Goal: Transaction & Acquisition: Book appointment/travel/reservation

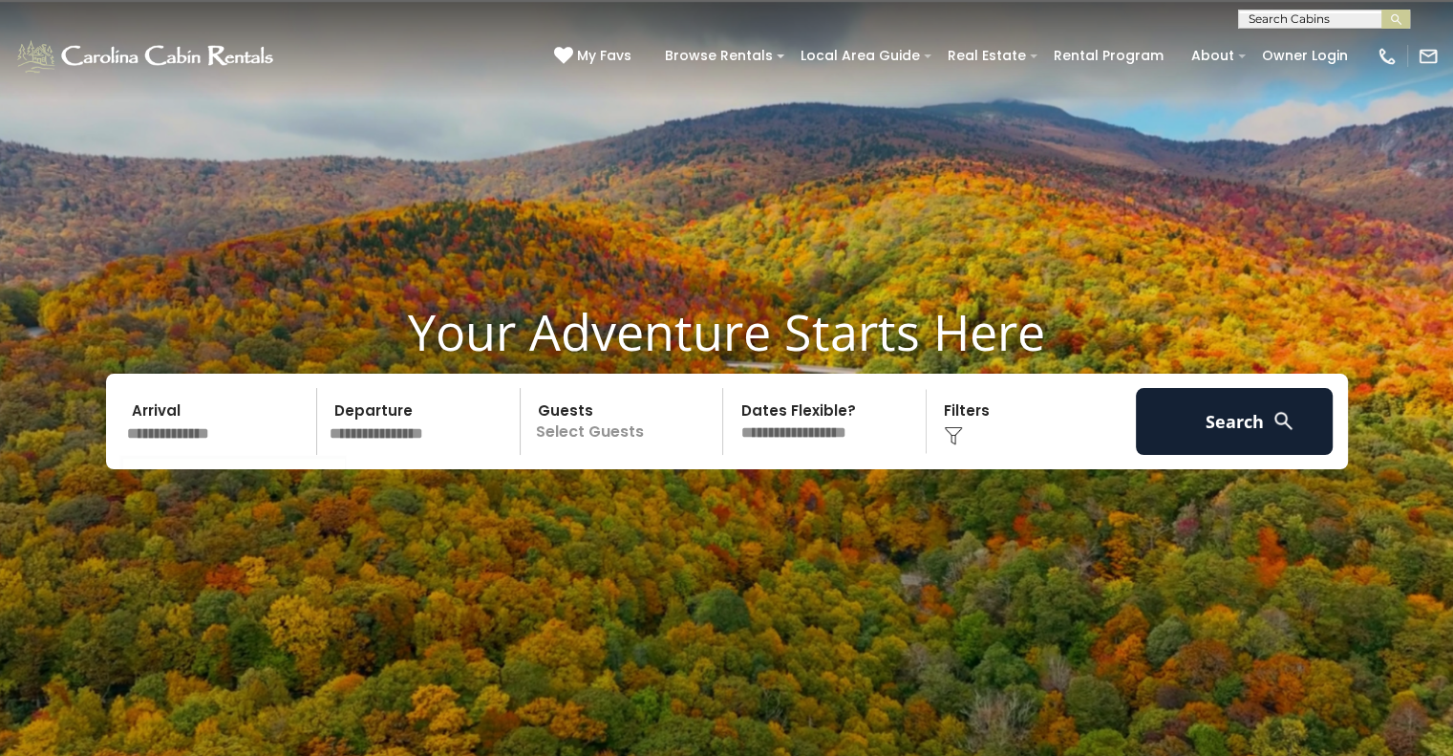
click at [233, 404] on input "text" at bounding box center [219, 421] width 198 height 67
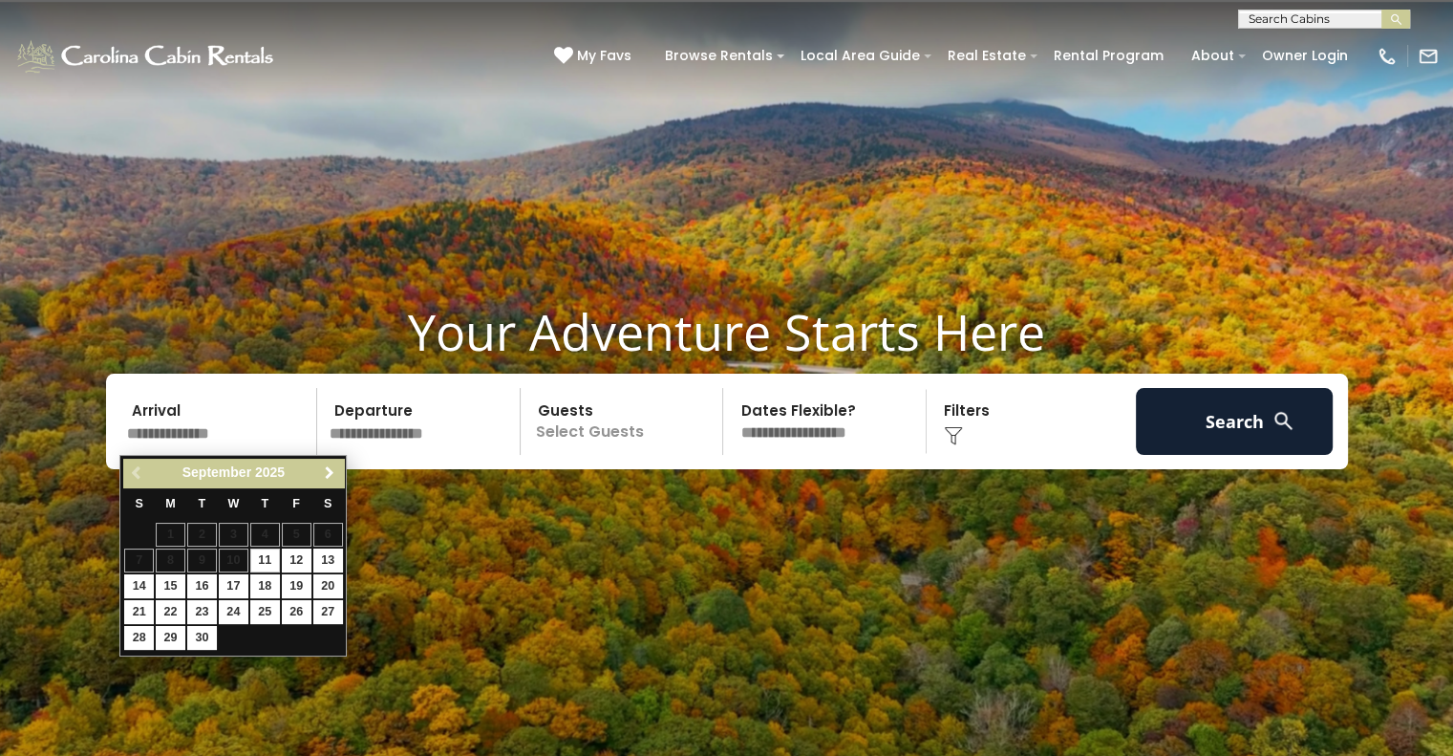
click at [328, 463] on link "Next" at bounding box center [329, 474] width 24 height 24
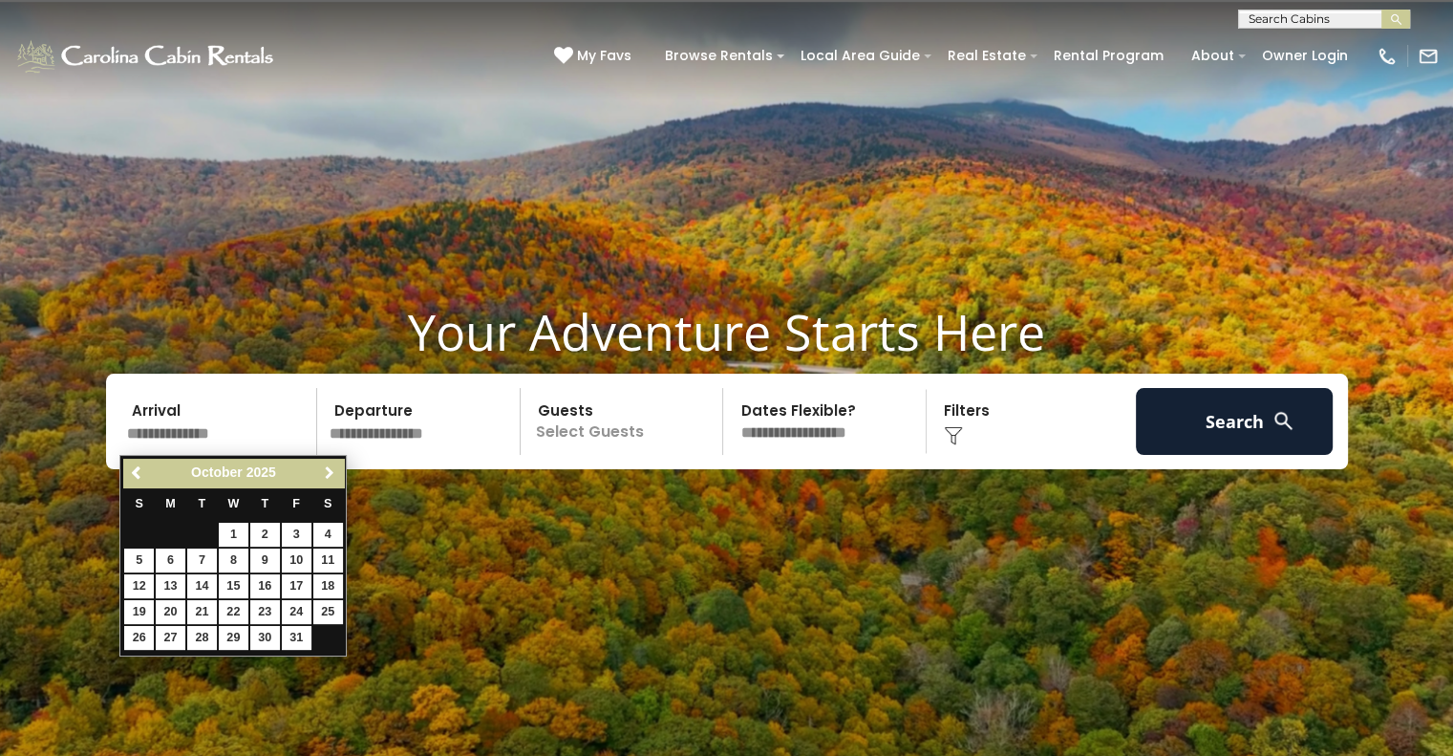
click at [328, 463] on link "Next" at bounding box center [329, 474] width 24 height 24
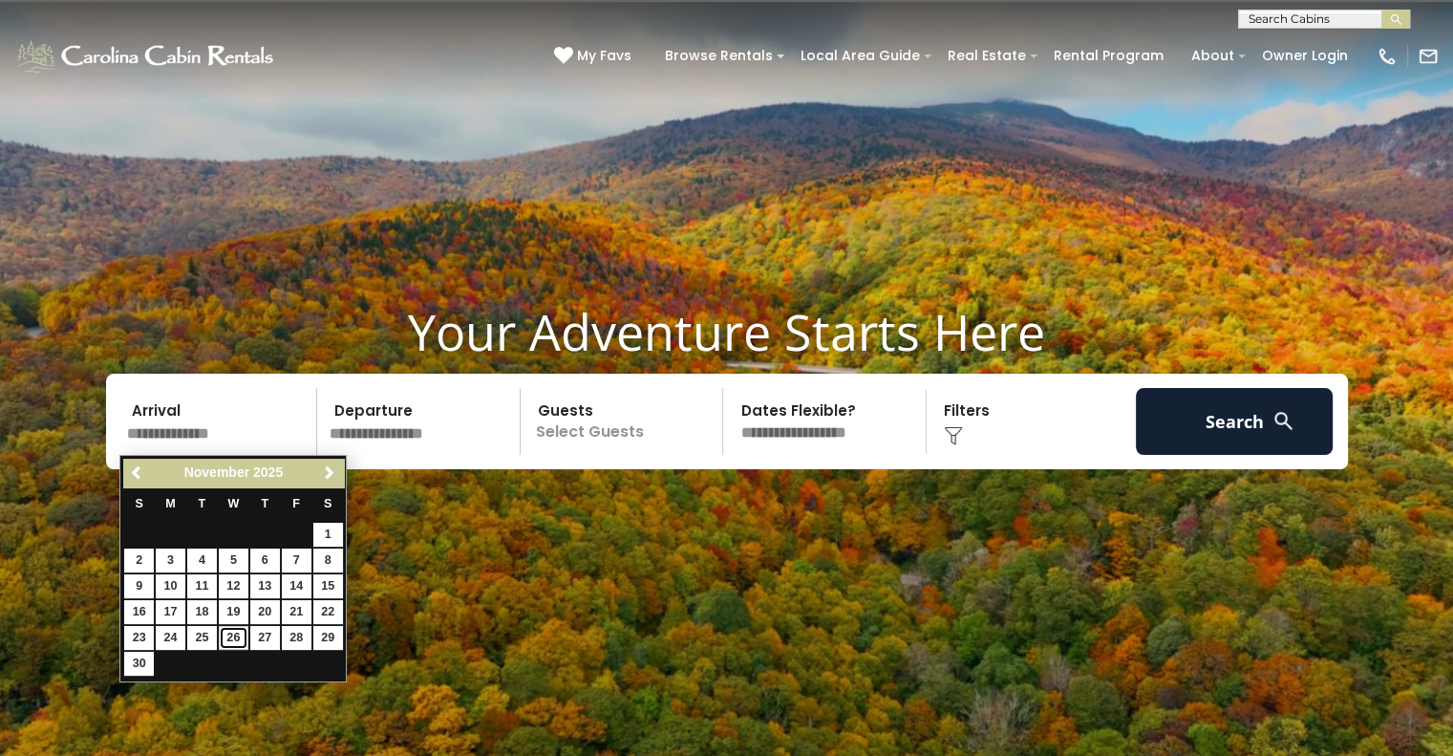
click at [242, 631] on link "26" at bounding box center [234, 638] width 30 height 24
type input "********"
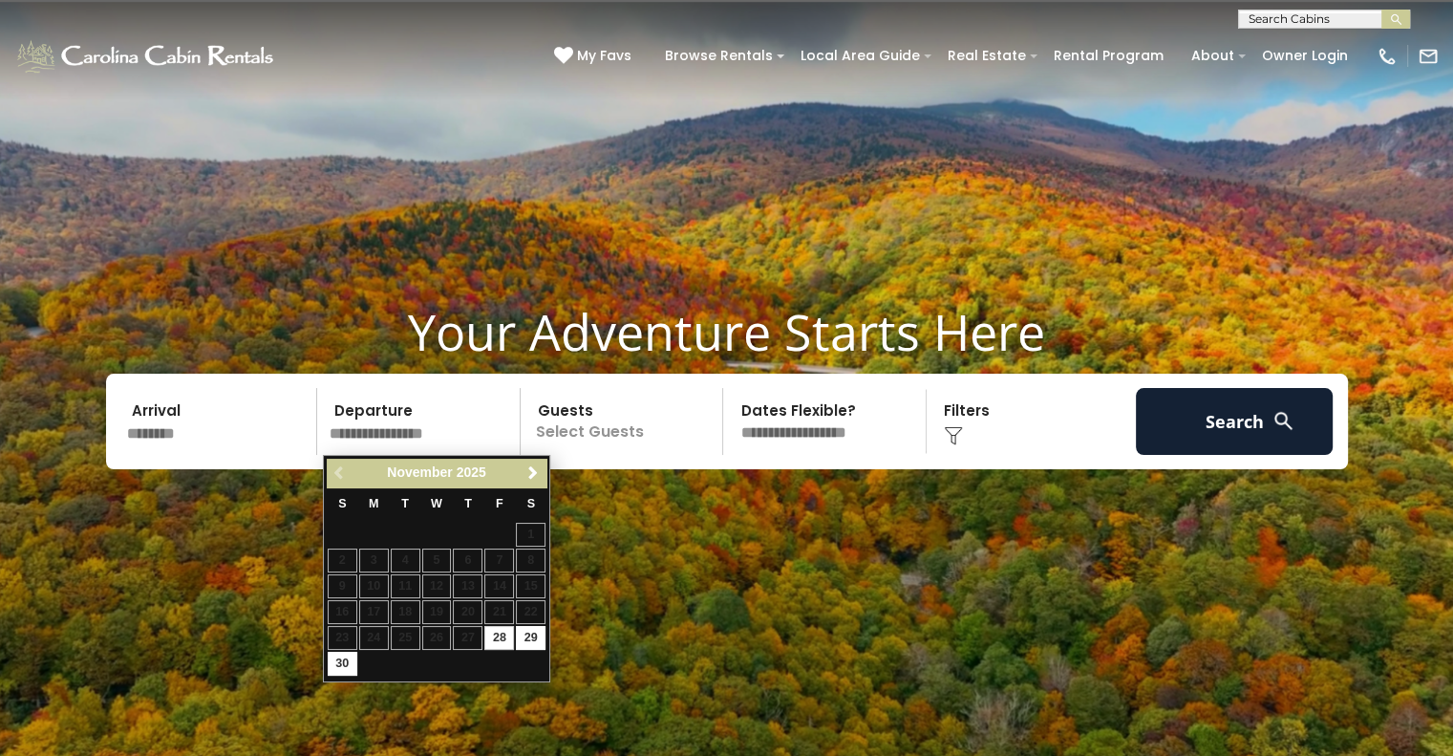
click at [479, 422] on input "text" at bounding box center [422, 421] width 198 height 67
click at [524, 481] on link "Next" at bounding box center [533, 474] width 24 height 24
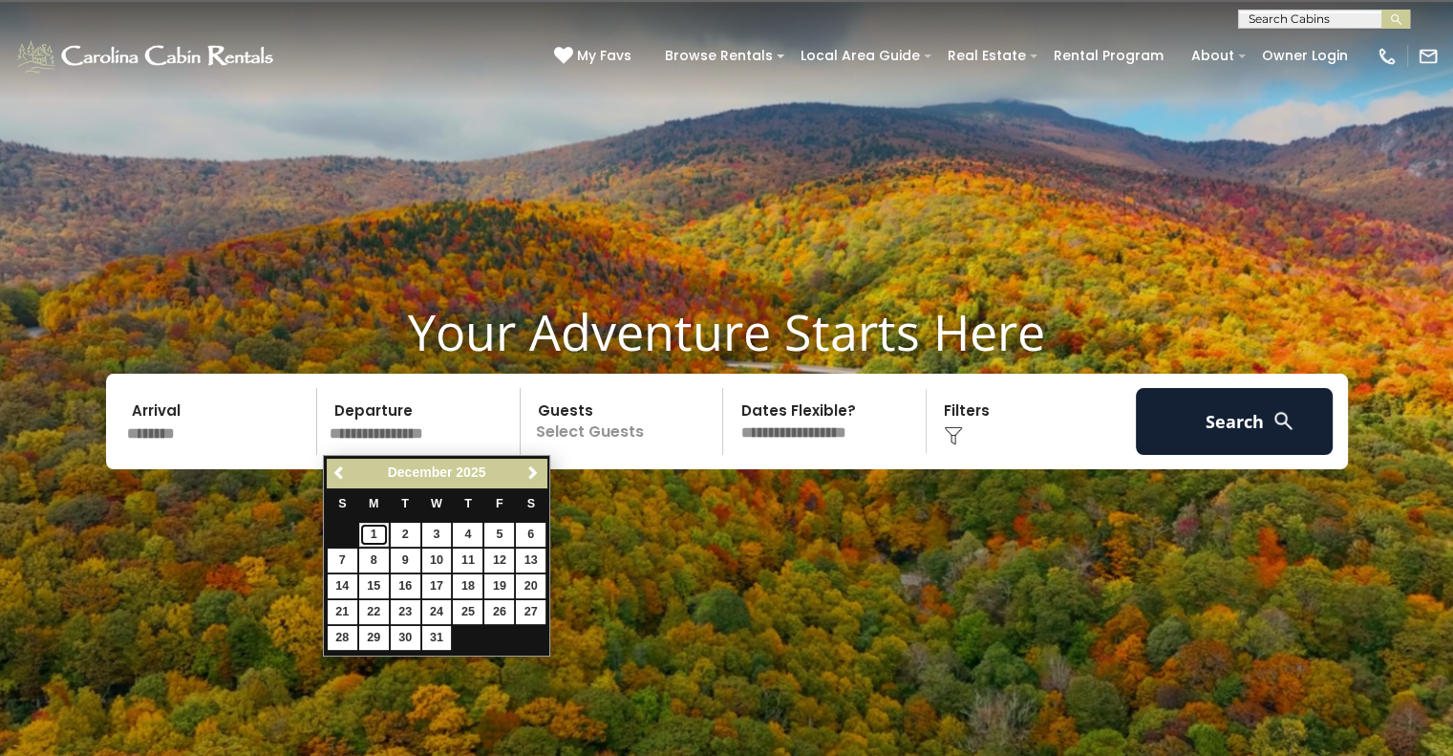
click at [375, 534] on link "1" at bounding box center [374, 535] width 30 height 24
type input "*******"
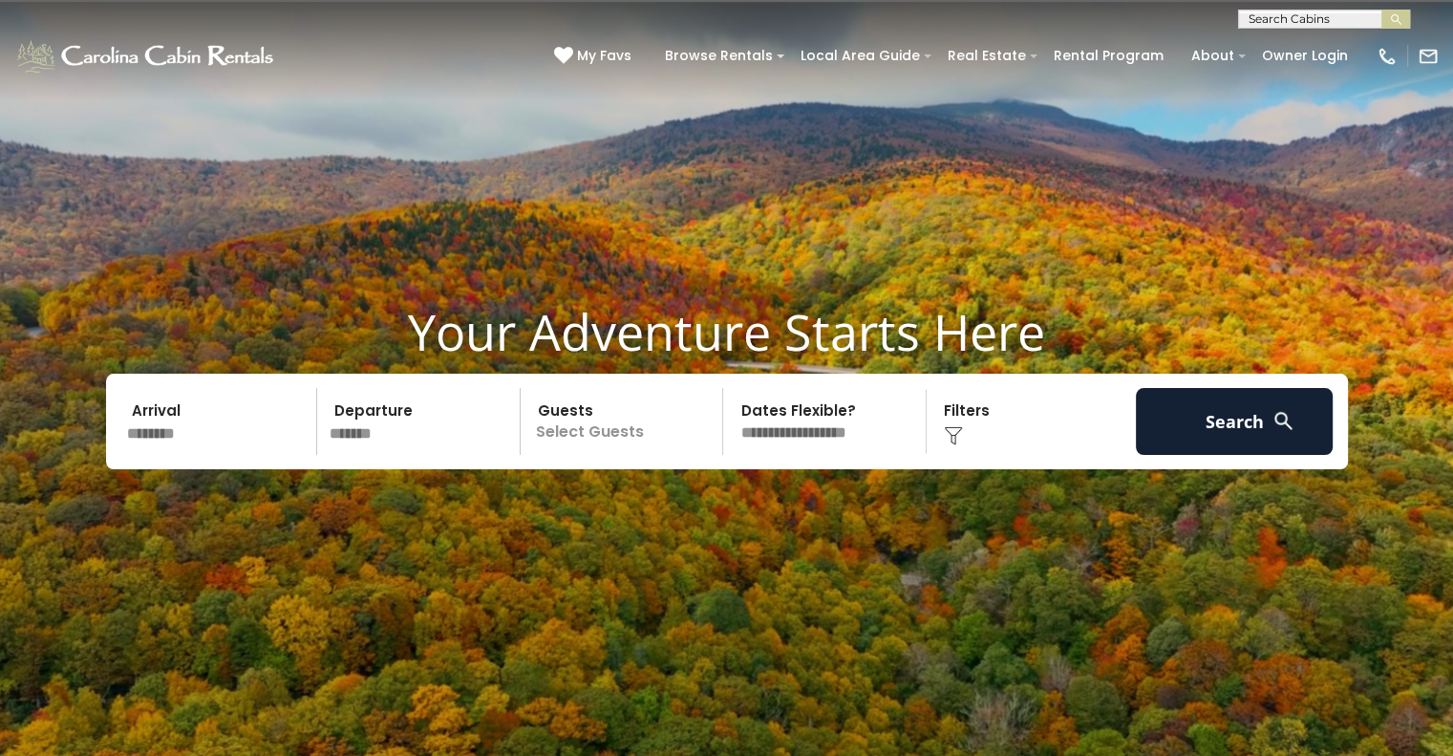
click at [689, 432] on p "Select Guests" at bounding box center [625, 421] width 197 height 67
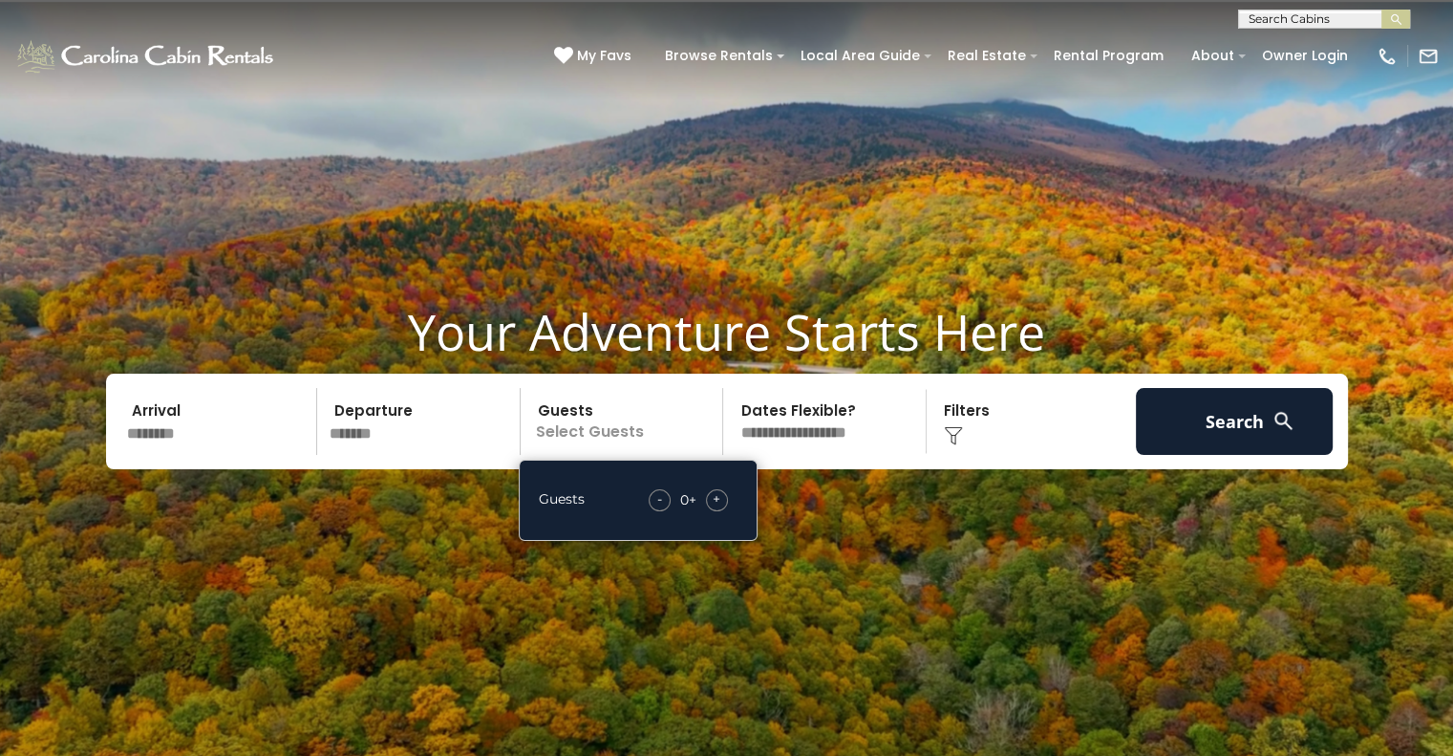
click at [714, 500] on span "+" at bounding box center [717, 498] width 8 height 19
click at [665, 501] on div "-" at bounding box center [661, 500] width 22 height 22
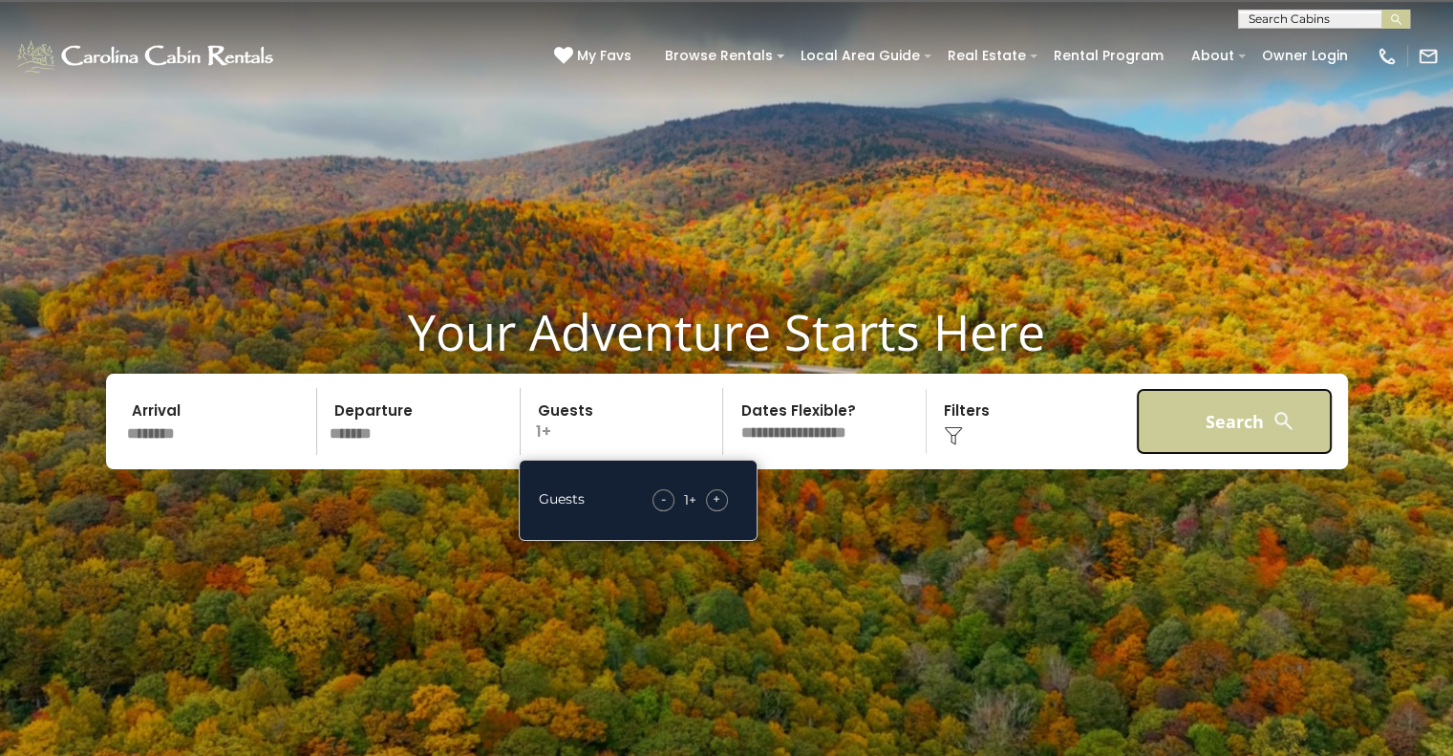
click at [1212, 432] on button "Search" at bounding box center [1235, 421] width 198 height 67
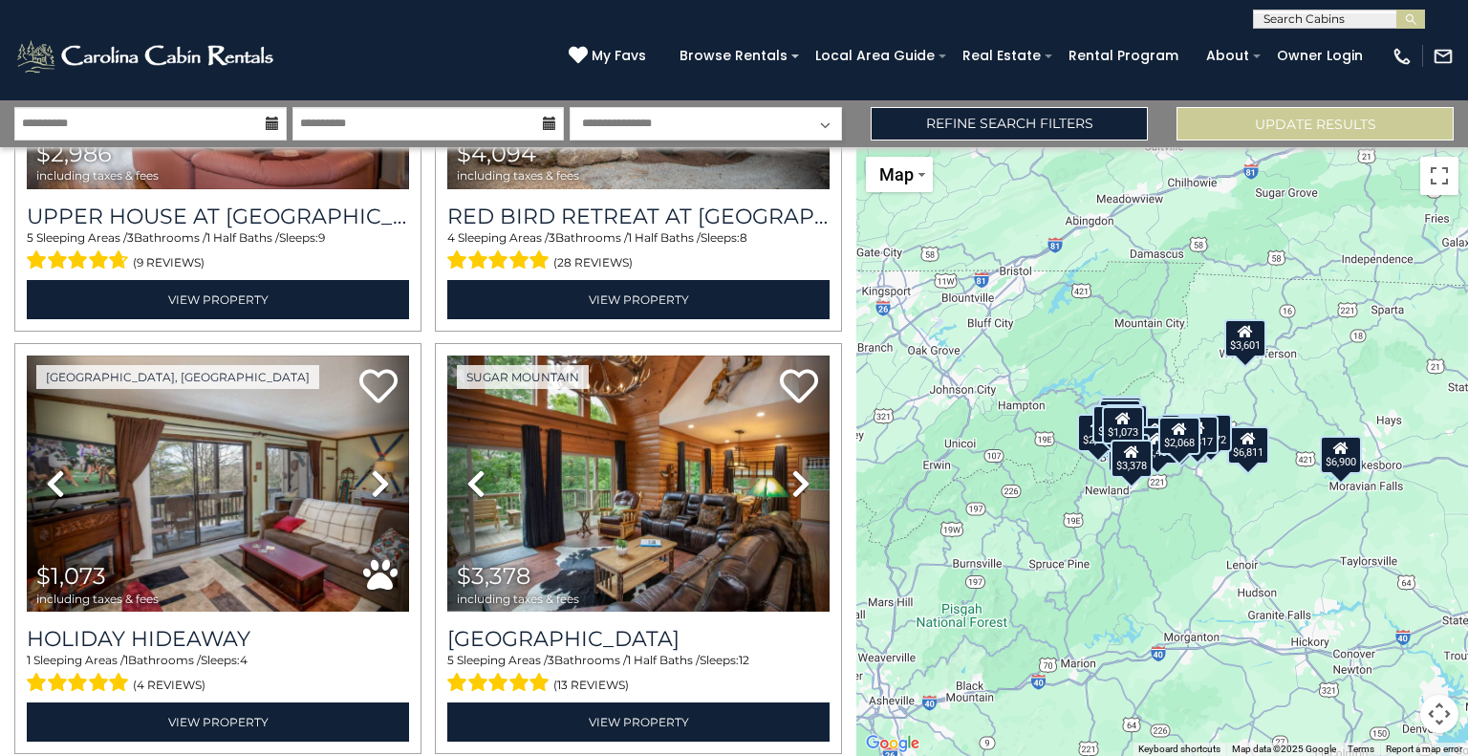
scroll to position [5848, 0]
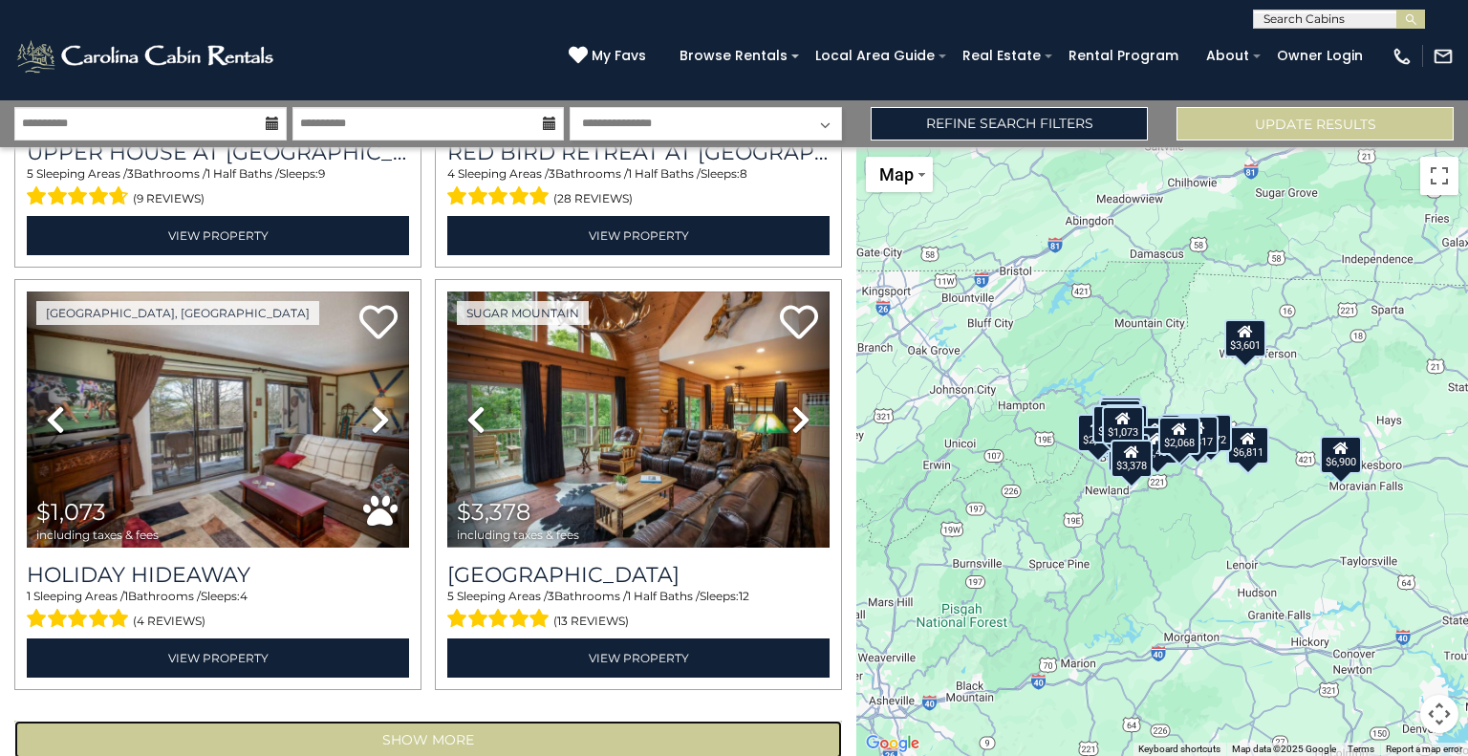
click at [434, 720] on button "Show More" at bounding box center [428, 739] width 828 height 38
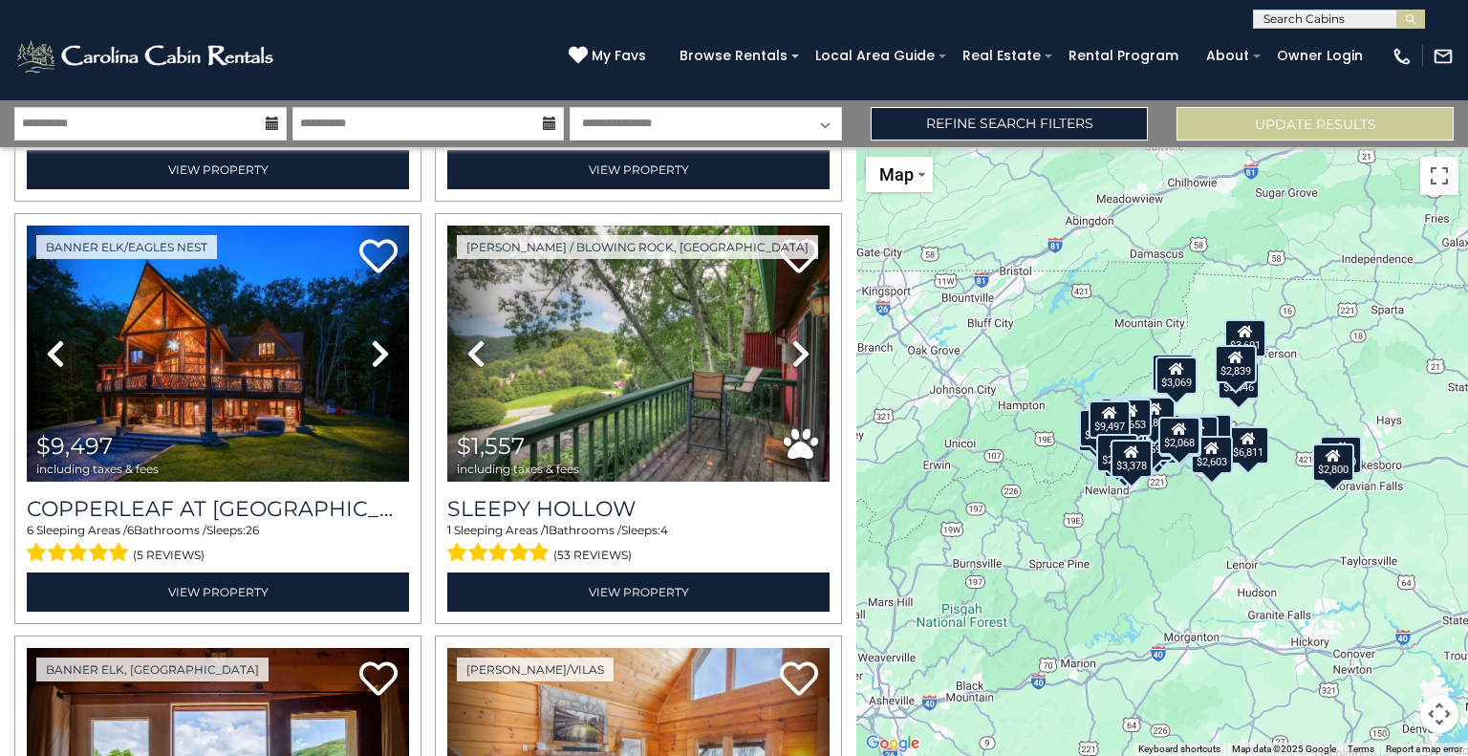
scroll to position [12139, 0]
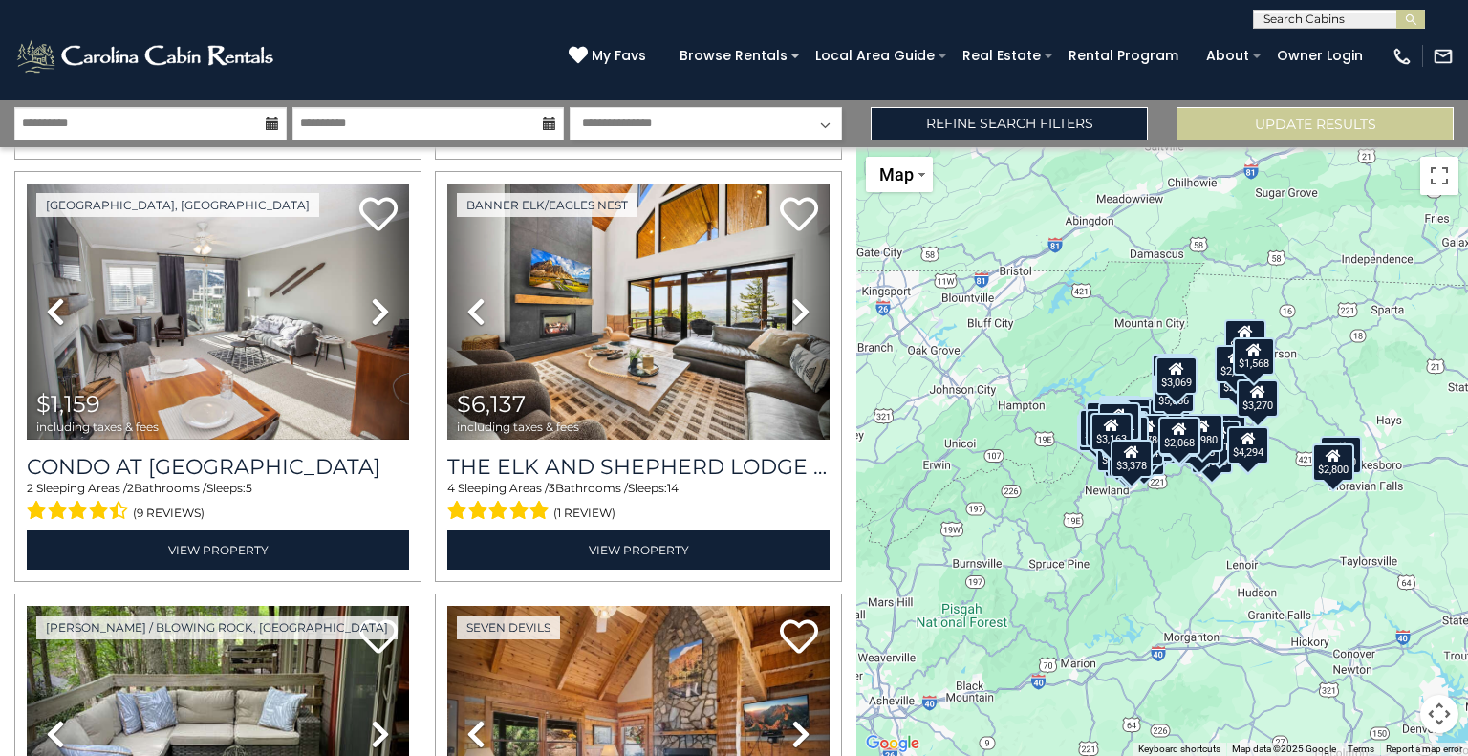
scroll to position [14732, 0]
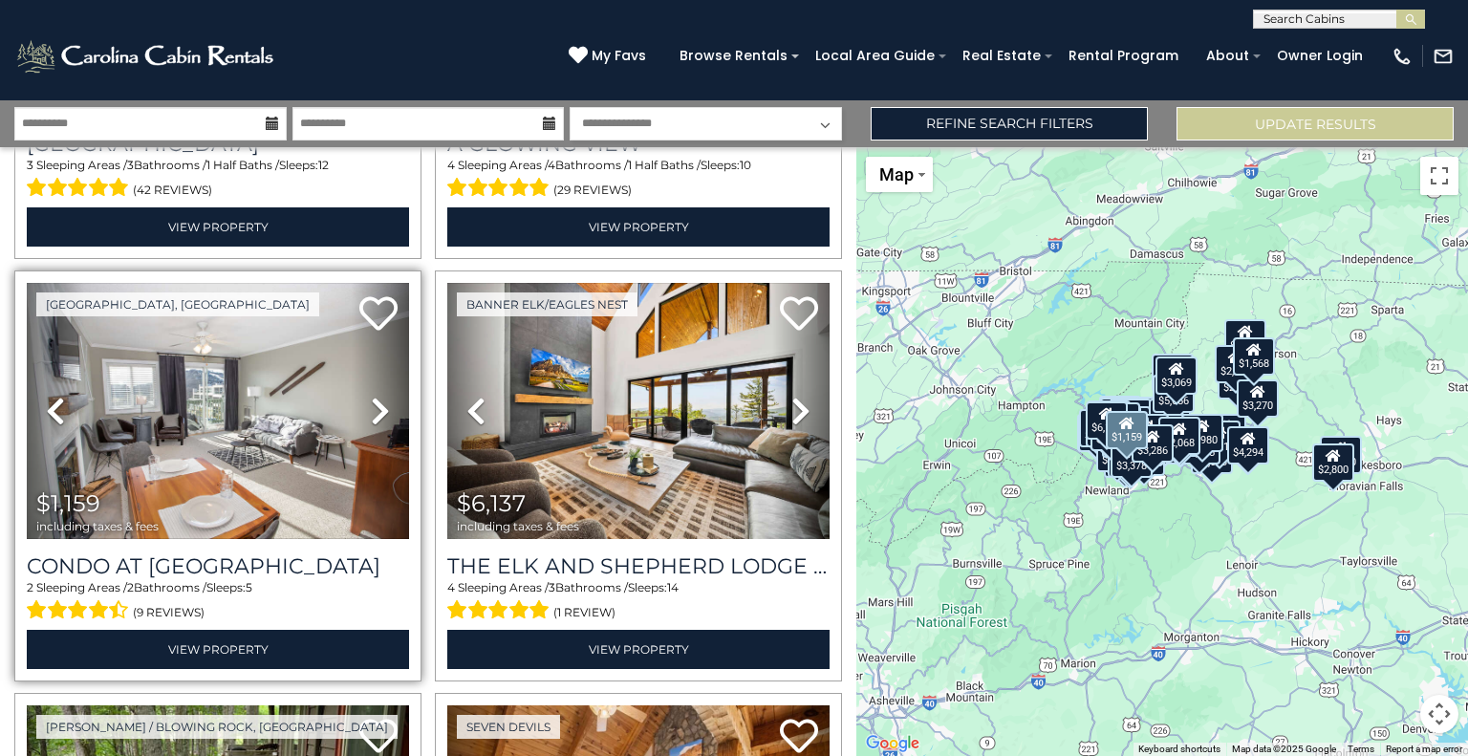
click at [109, 484] on span "$1,159 including taxes & fees" at bounding box center [102, 511] width 151 height 54
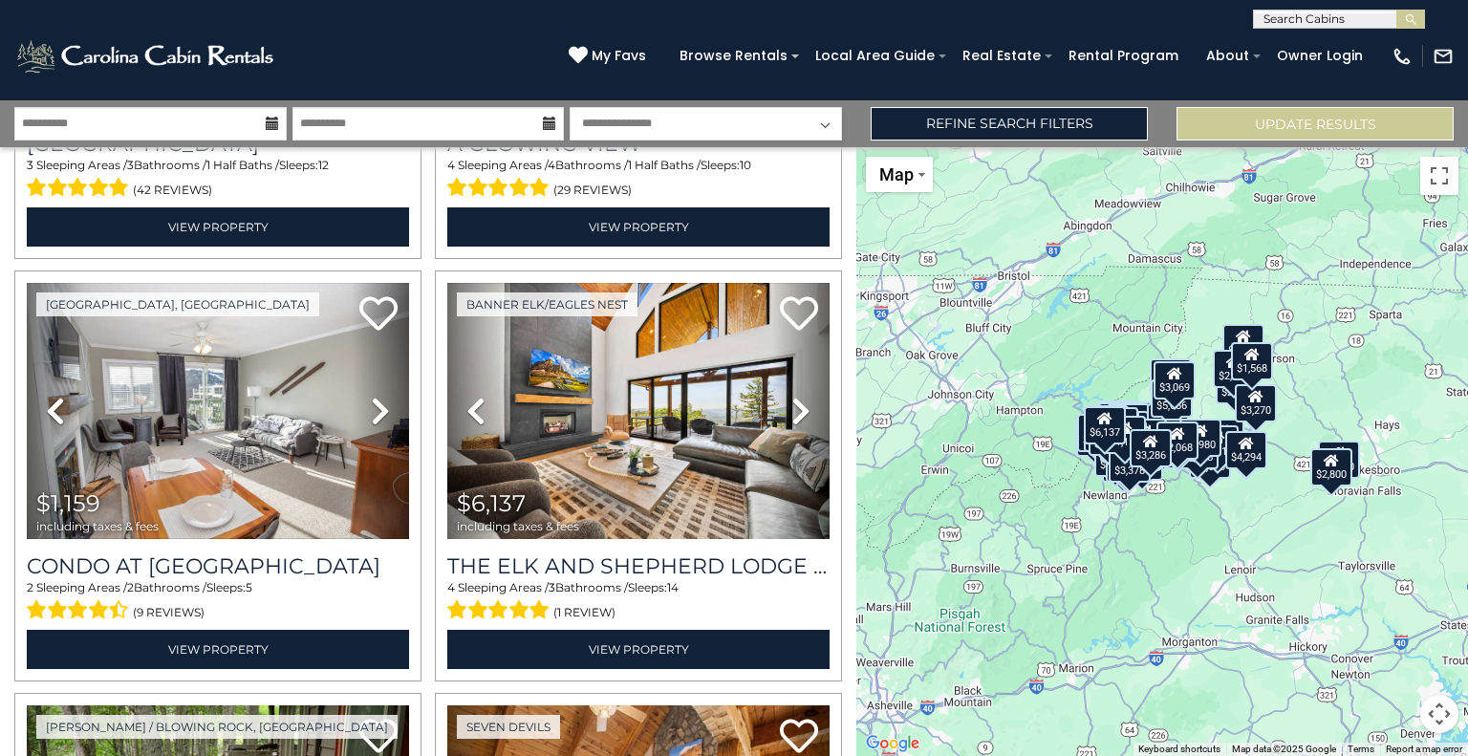
drag, startPoint x: 856, startPoint y: 618, endPoint x: 851, endPoint y: 627, distance: 9.8
click at [851, 627] on div "**********" at bounding box center [734, 428] width 1468 height 656
